Goal: Task Accomplishment & Management: Manage account settings

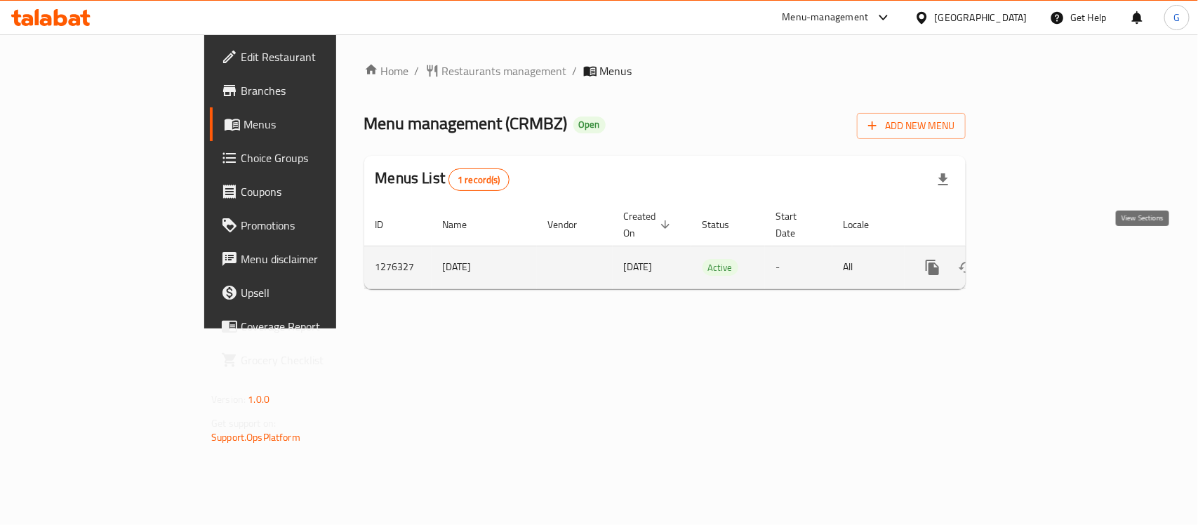
click at [1051, 251] on link "enhanced table" at bounding box center [1034, 268] width 34 height 34
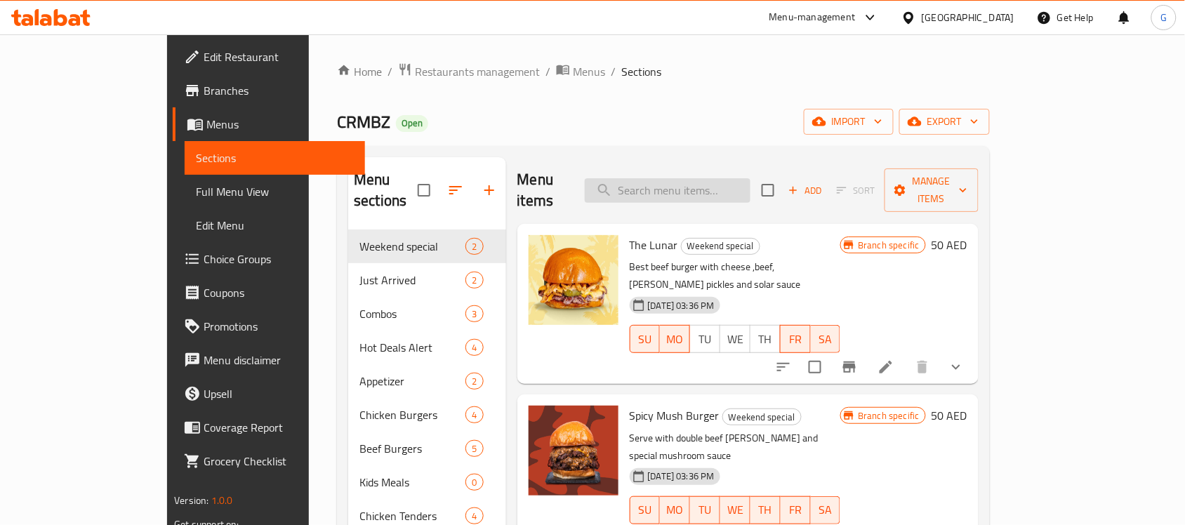
click at [717, 178] on input "search" at bounding box center [668, 190] width 166 height 25
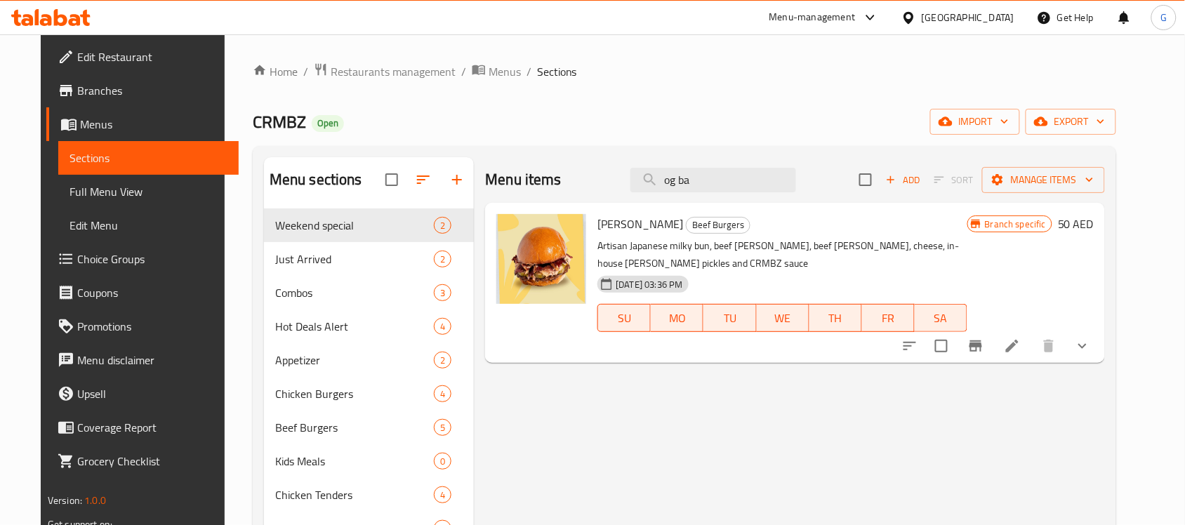
type input "og ba"
click at [731, 246] on p "Artisan Japanese milky bun, beef [PERSON_NAME], beef [PERSON_NAME], cheese, in-…" at bounding box center [781, 254] width 369 height 35
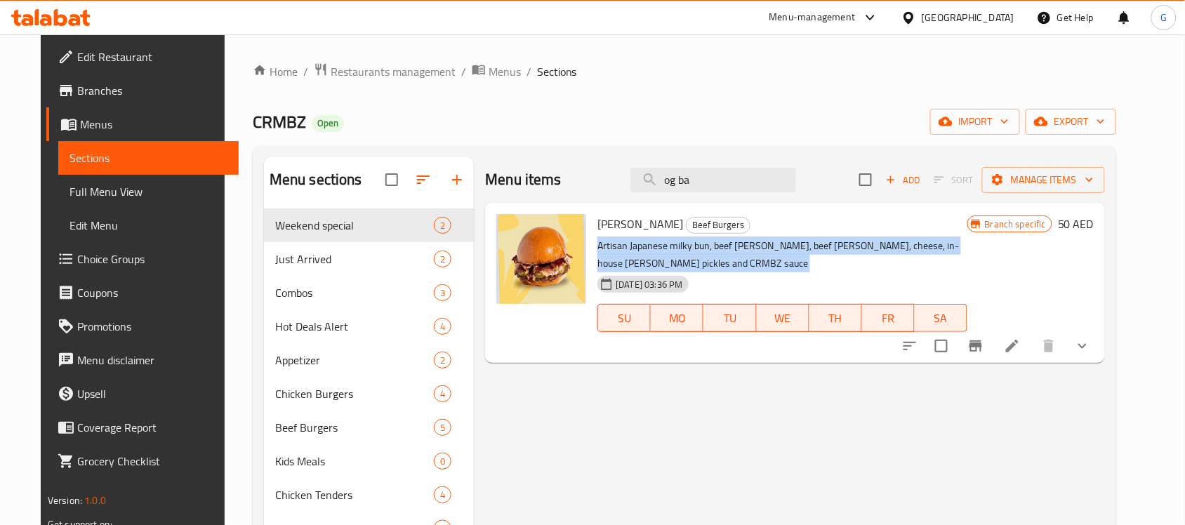
click at [731, 246] on p "Artisan Japanese milky bun, beef [PERSON_NAME], beef [PERSON_NAME], cheese, in-…" at bounding box center [781, 254] width 369 height 35
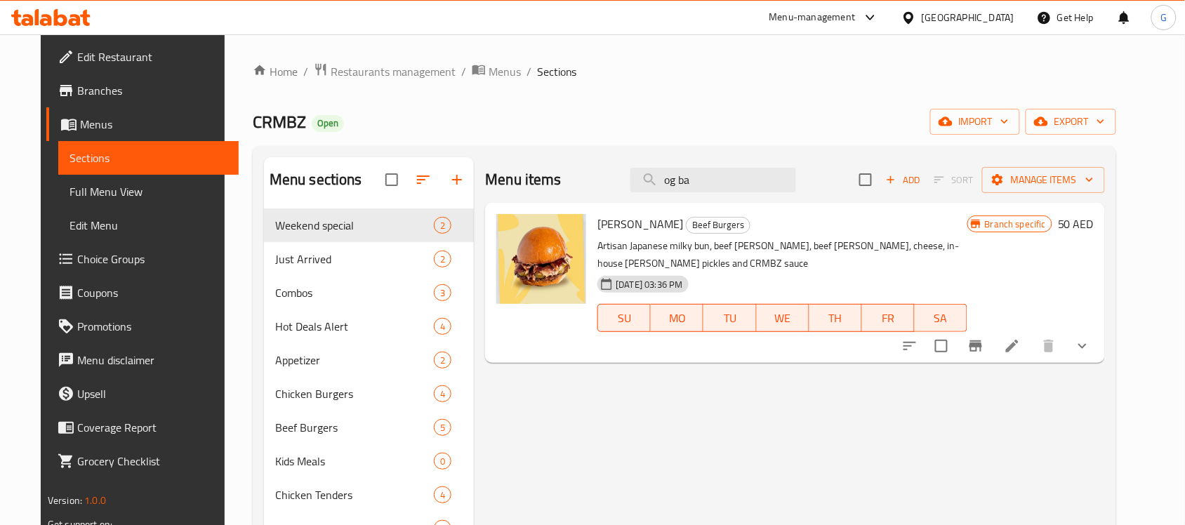
click at [1116, 67] on ol "Home / Restaurants management / Menus / Sections" at bounding box center [684, 71] width 863 height 18
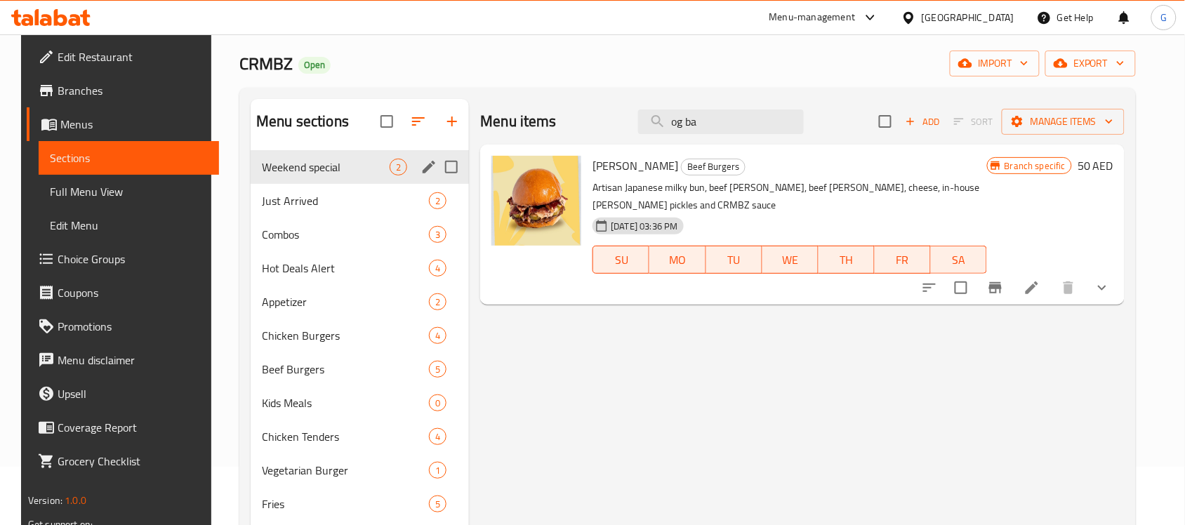
scroll to position [58, 0]
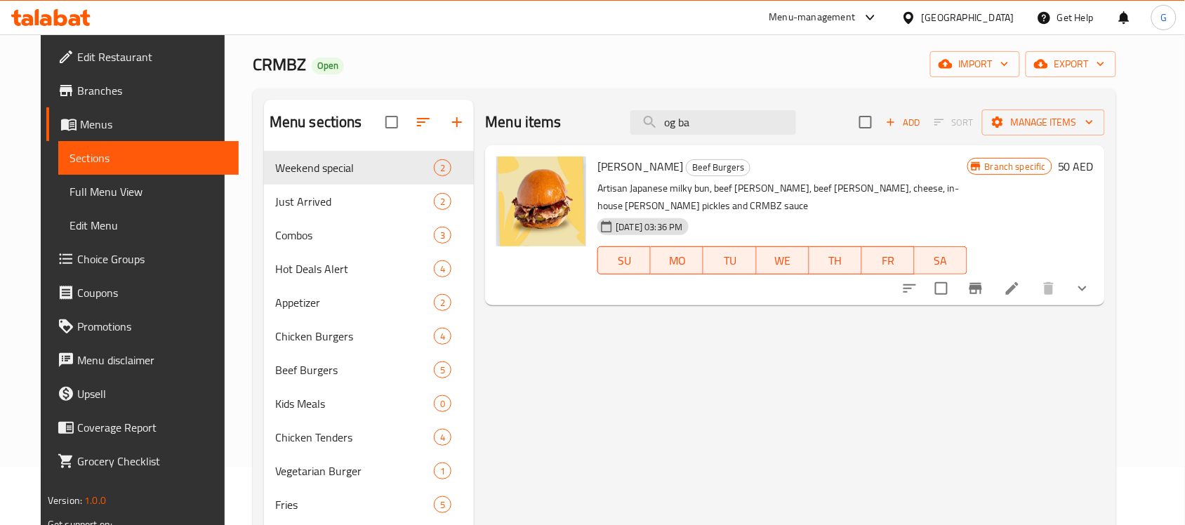
click at [669, 378] on div "Menu items og ba Add Sort Manage items [PERSON_NAME] Beef Burgers Artisan Japan…" at bounding box center [789, 381] width 631 height 562
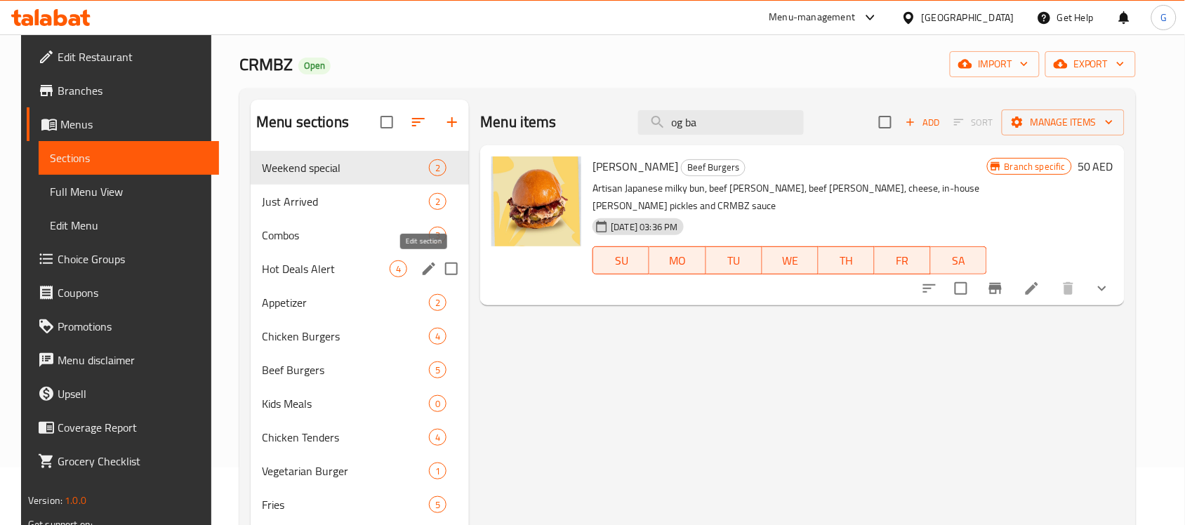
click at [426, 274] on icon "edit" at bounding box center [428, 268] width 17 height 17
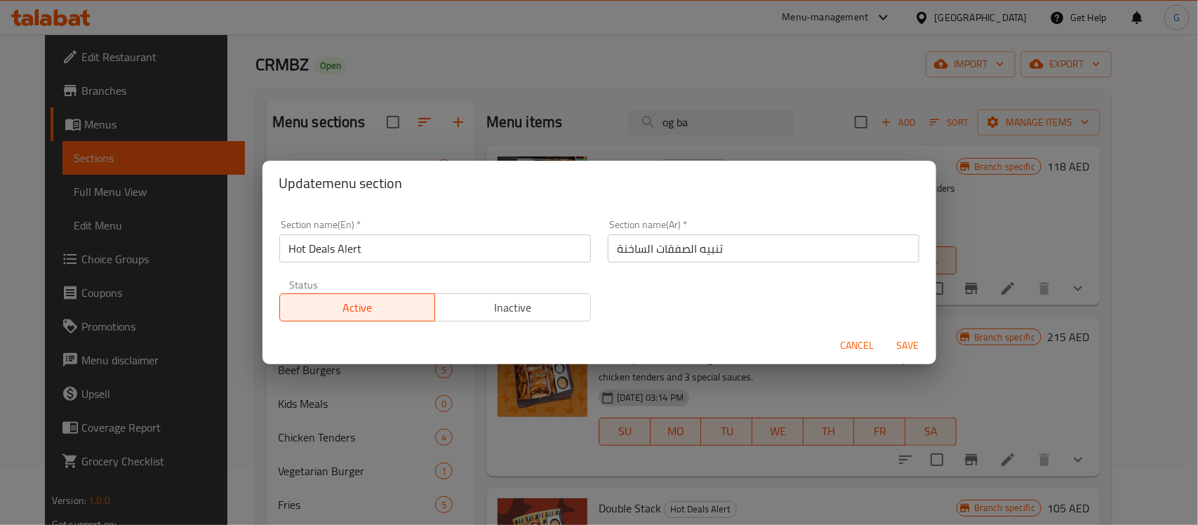
click at [860, 349] on span "Cancel" at bounding box center [858, 346] width 34 height 18
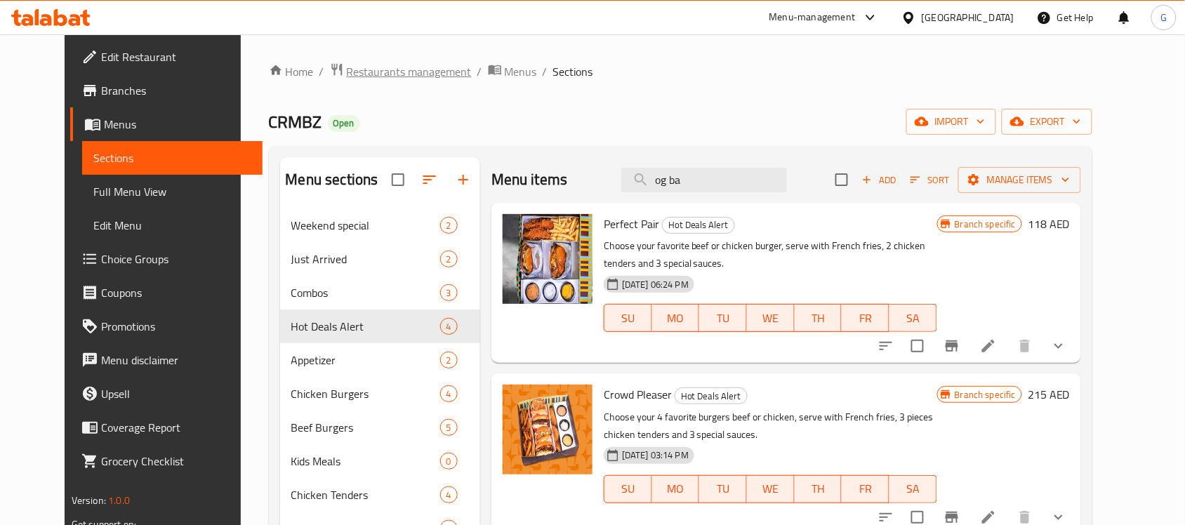
click at [347, 74] on span "Restaurants management" at bounding box center [409, 71] width 125 height 17
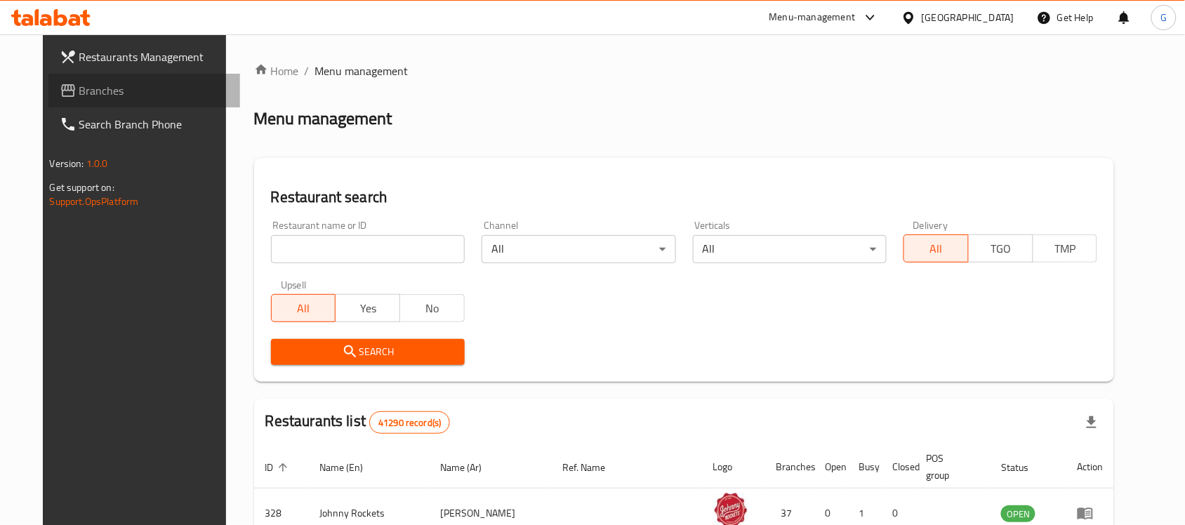
click at [79, 84] on span "Branches" at bounding box center [154, 90] width 150 height 17
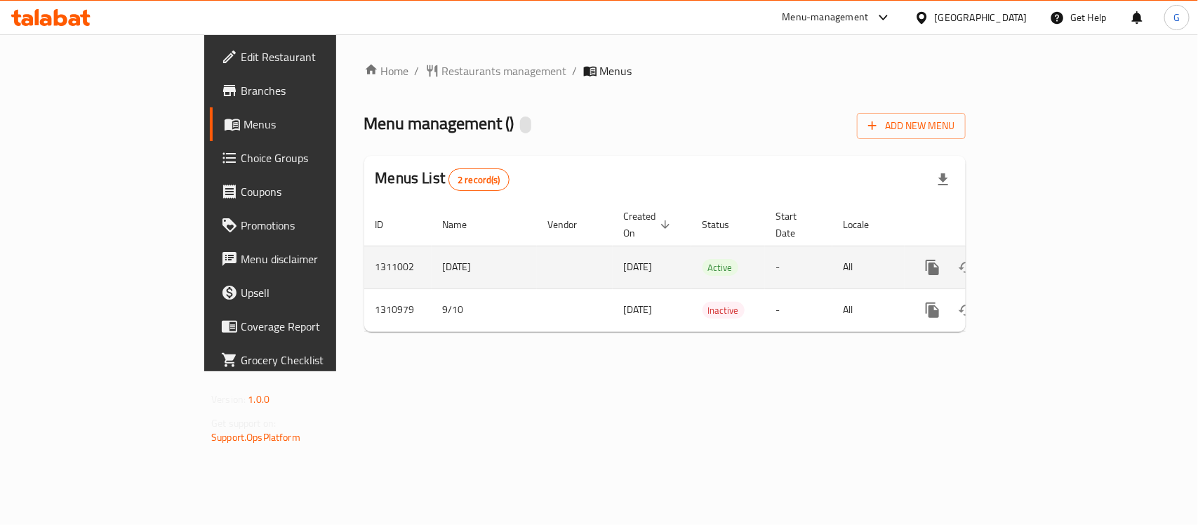
click at [1042, 259] on icon "enhanced table" at bounding box center [1033, 267] width 17 height 17
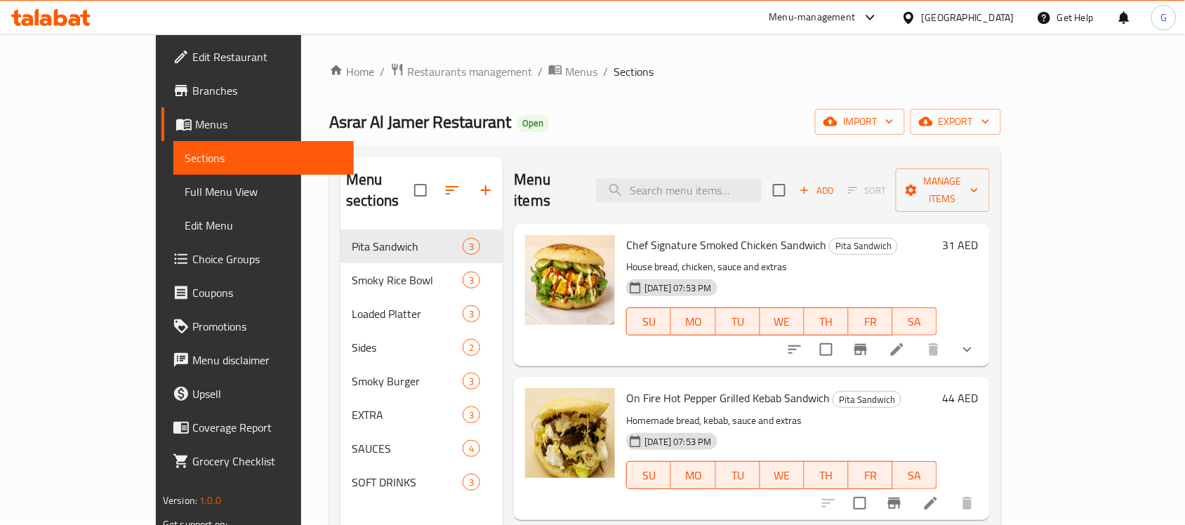
click at [192, 257] on span "Choice Groups" at bounding box center [267, 259] width 150 height 17
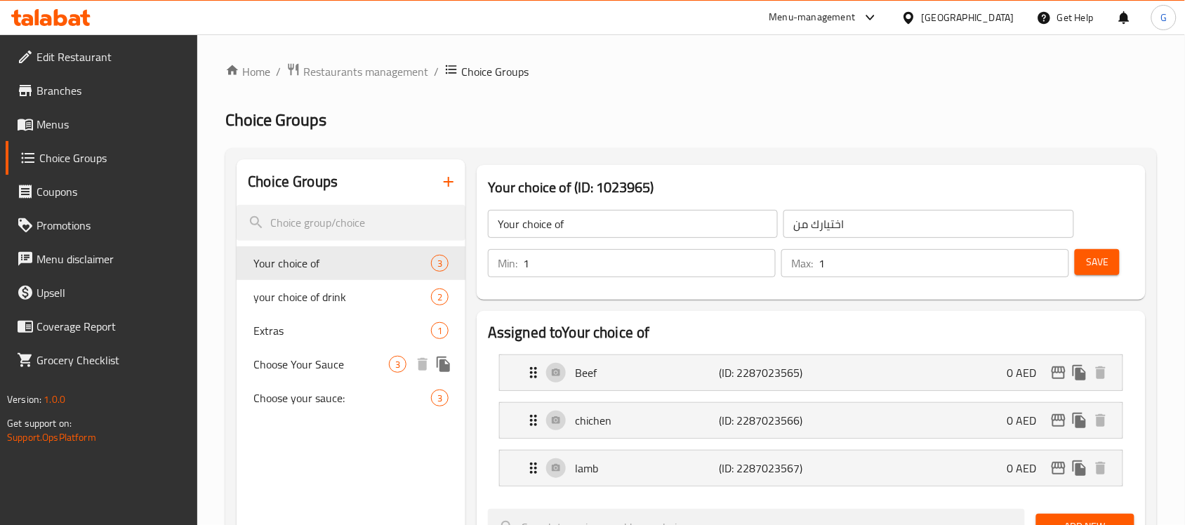
click at [306, 362] on span "Choose Your Sauce" at bounding box center [320, 364] width 135 height 17
type input "Choose Your Sauce"
type input "اختر الصوص"
type input "2"
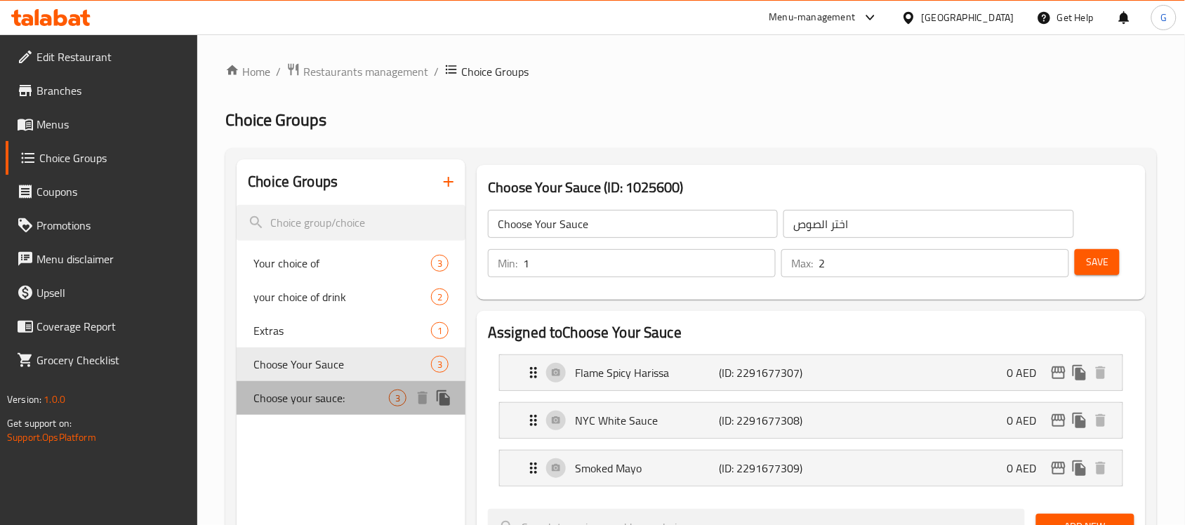
click at [306, 395] on span "Choose your sauce:" at bounding box center [320, 397] width 135 height 17
type input "Choose your sauce:"
type input "اختر صلصتك"
type input "1"
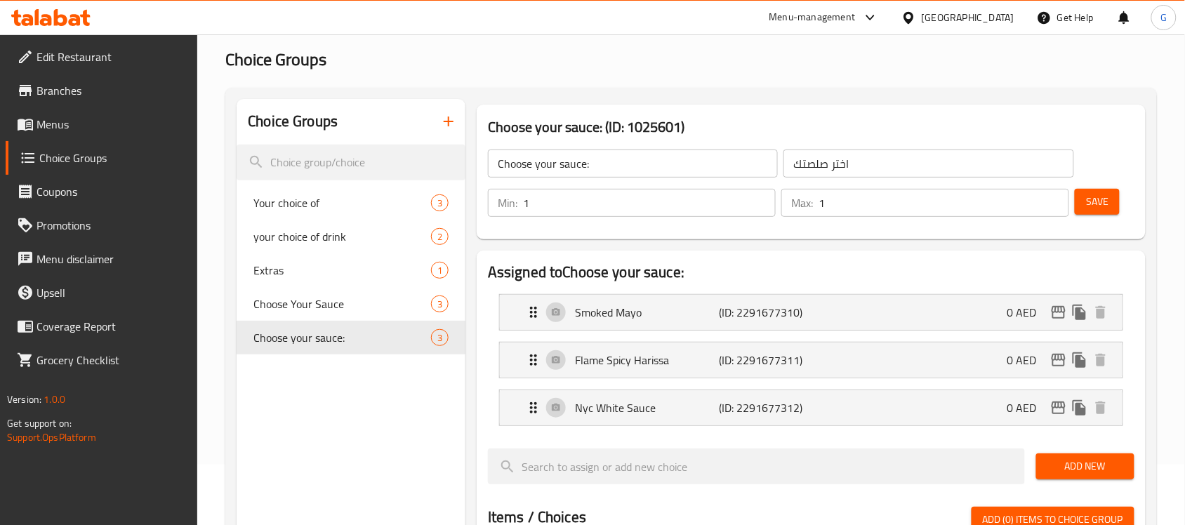
scroll to position [88, 0]
